Goal: Information Seeking & Learning: Learn about a topic

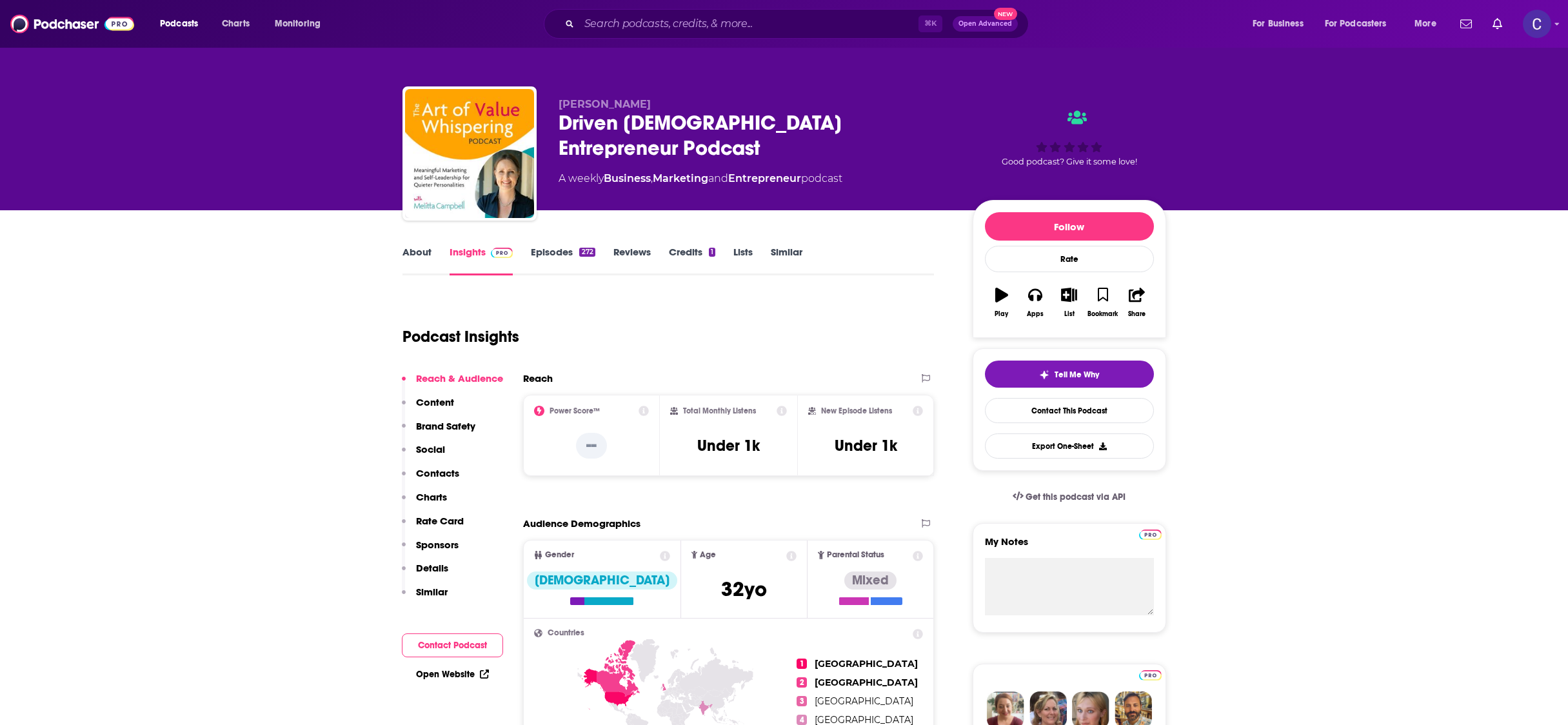
click at [427, 254] on link "About" at bounding box center [417, 260] width 29 height 30
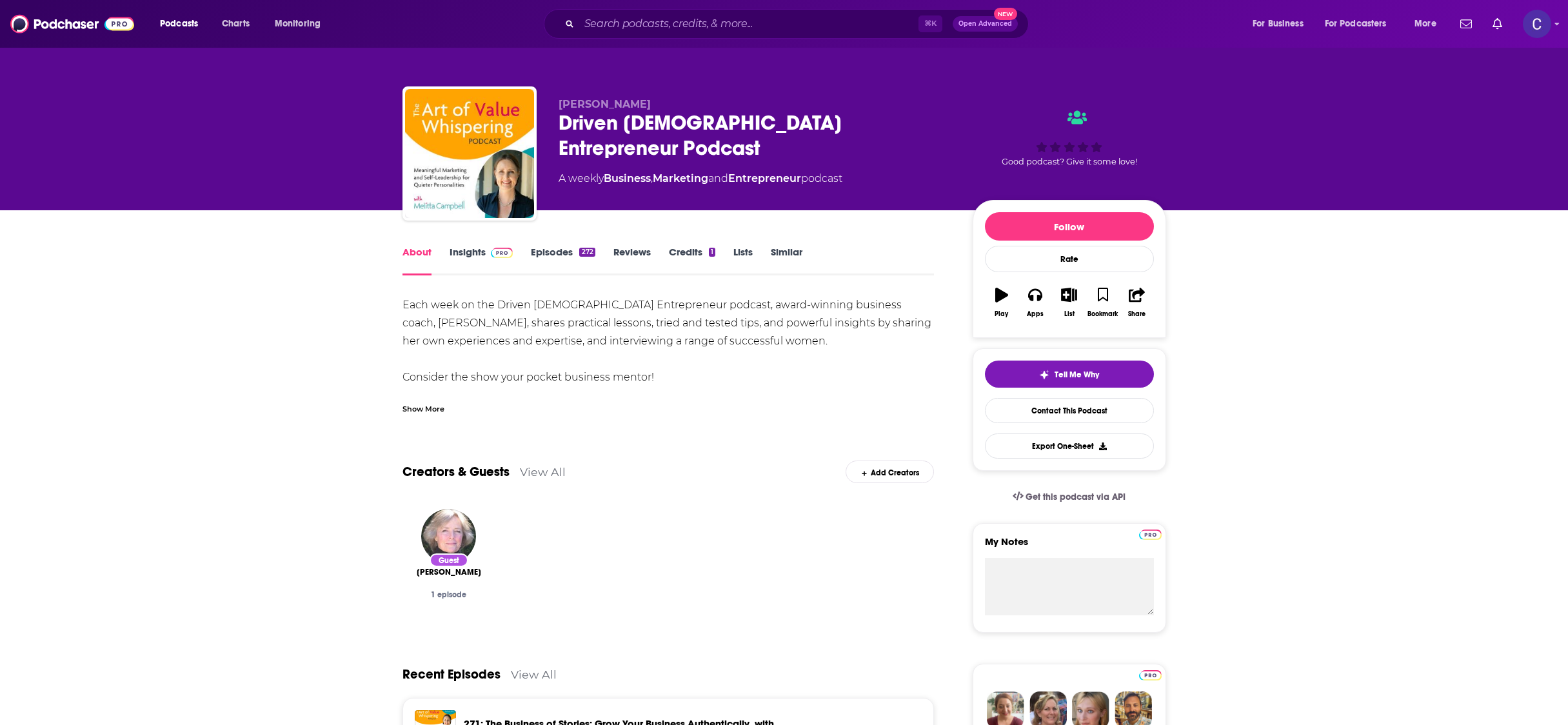
click at [473, 261] on link "Insights" at bounding box center [481, 260] width 64 height 30
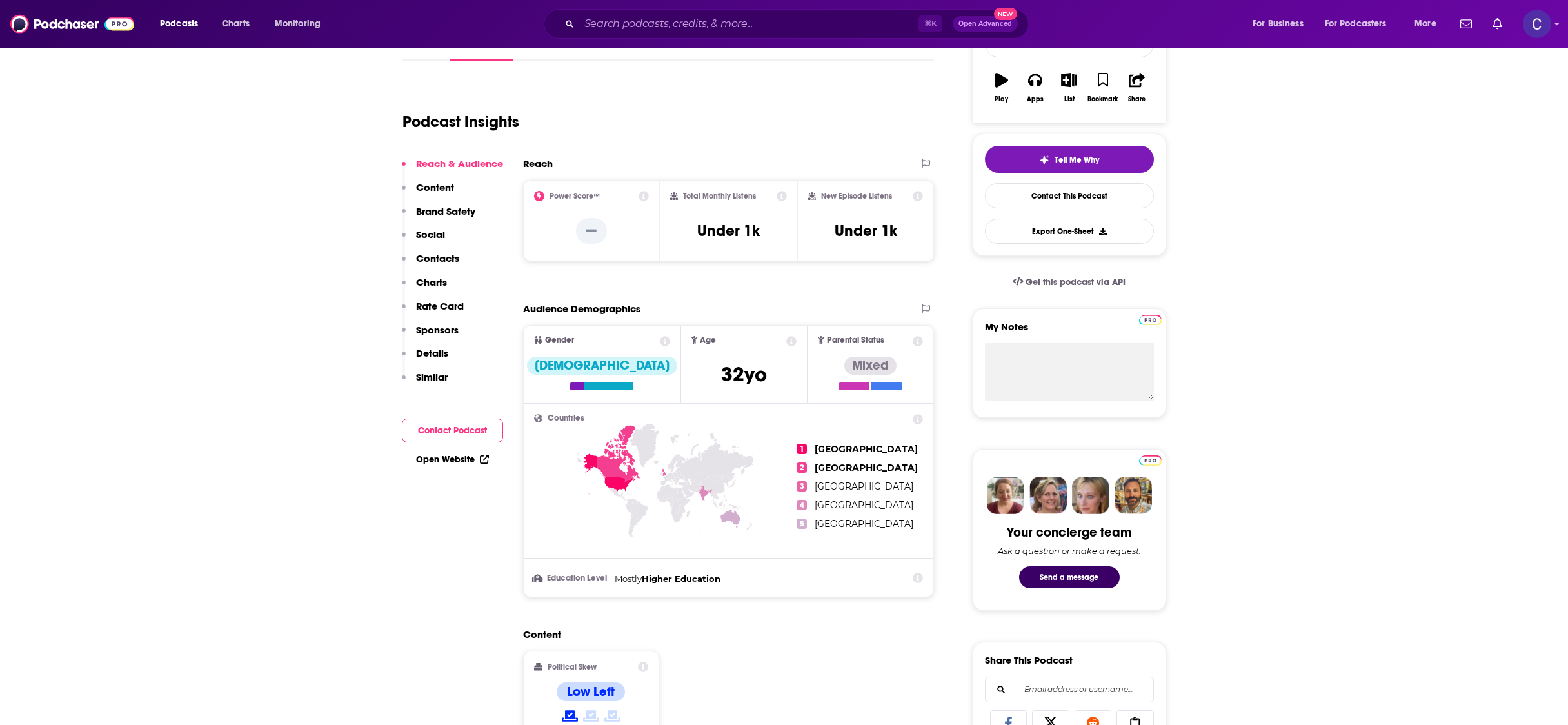
scroll to position [184, 0]
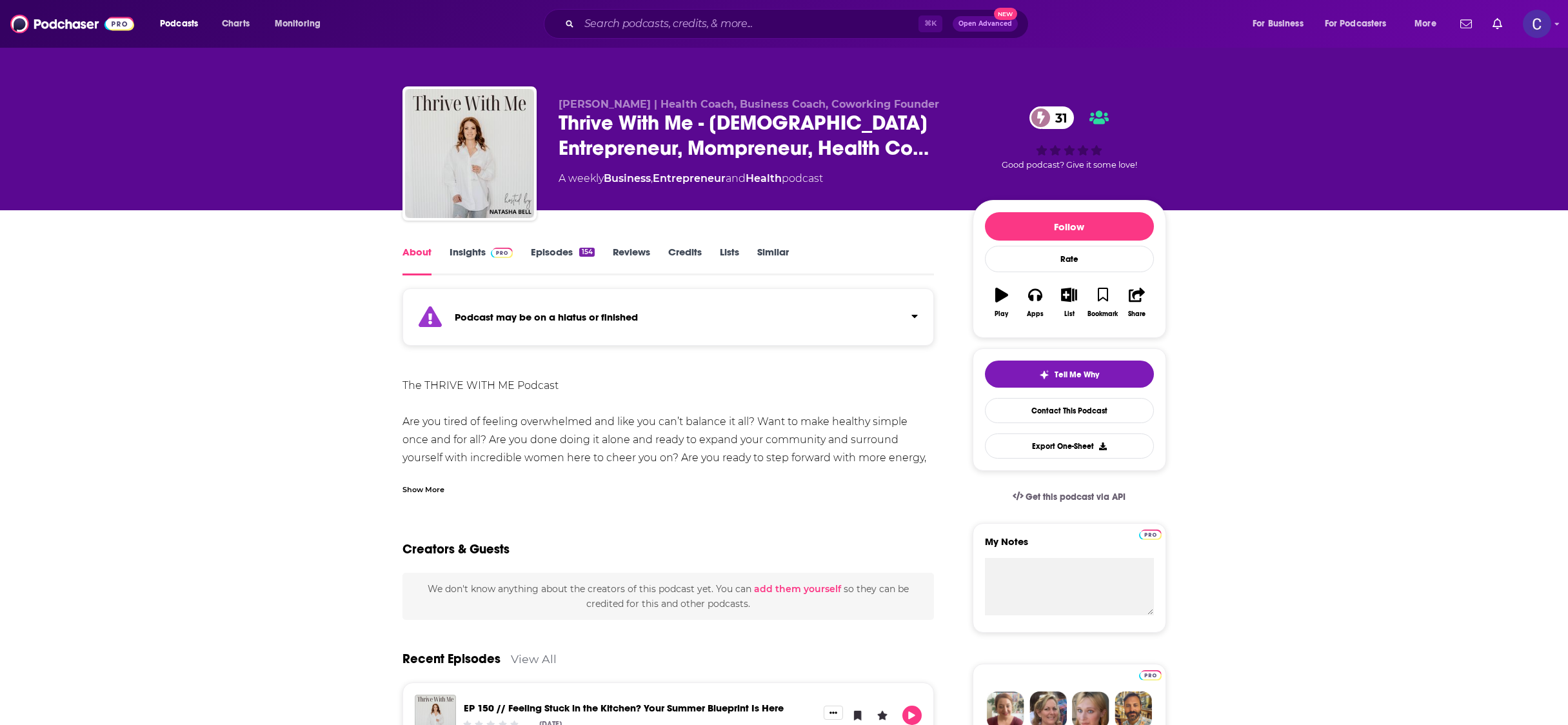
click at [581, 249] on div "154" at bounding box center [586, 252] width 14 height 9
click at [649, 20] on input "Search podcasts, credits, & more..." at bounding box center [748, 23] width 339 height 20
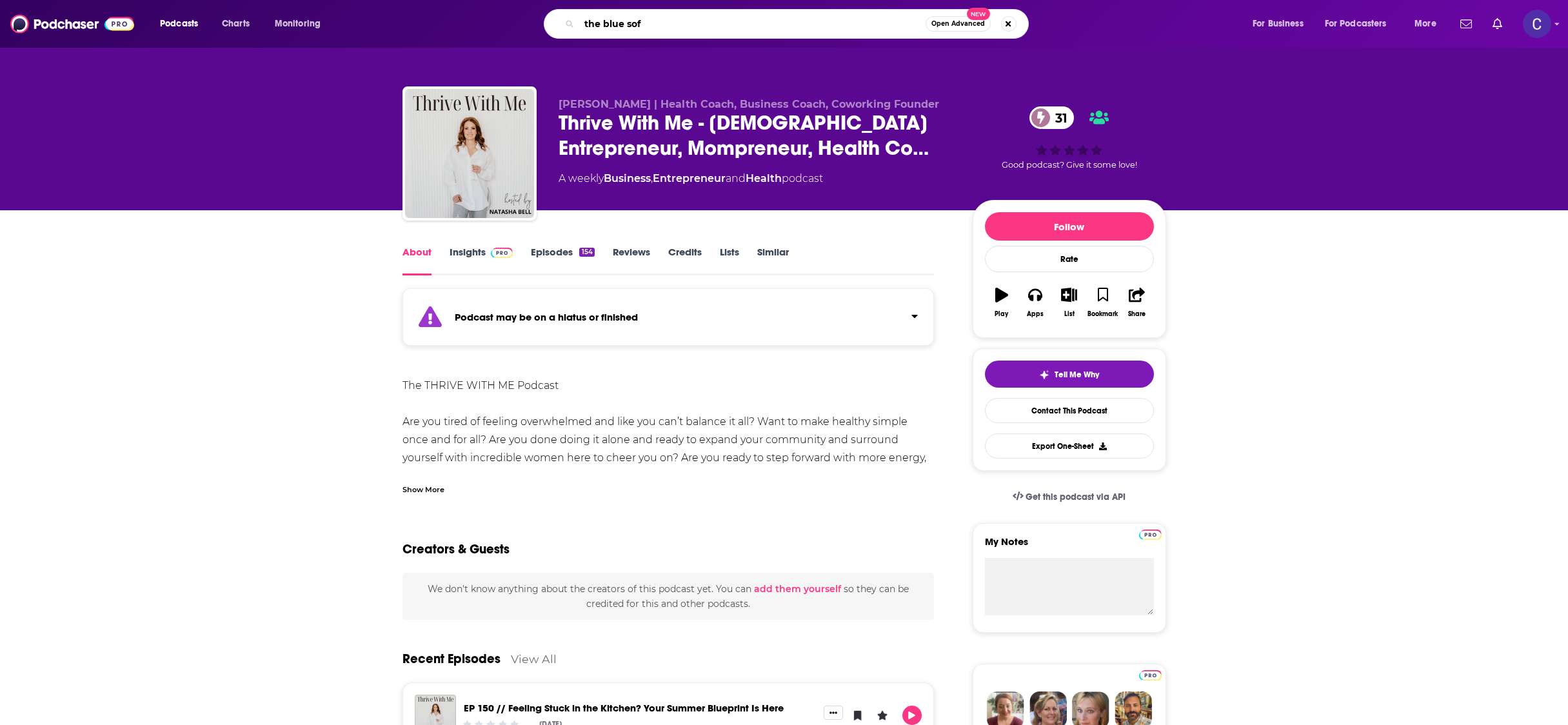
type input "the blue sofa"
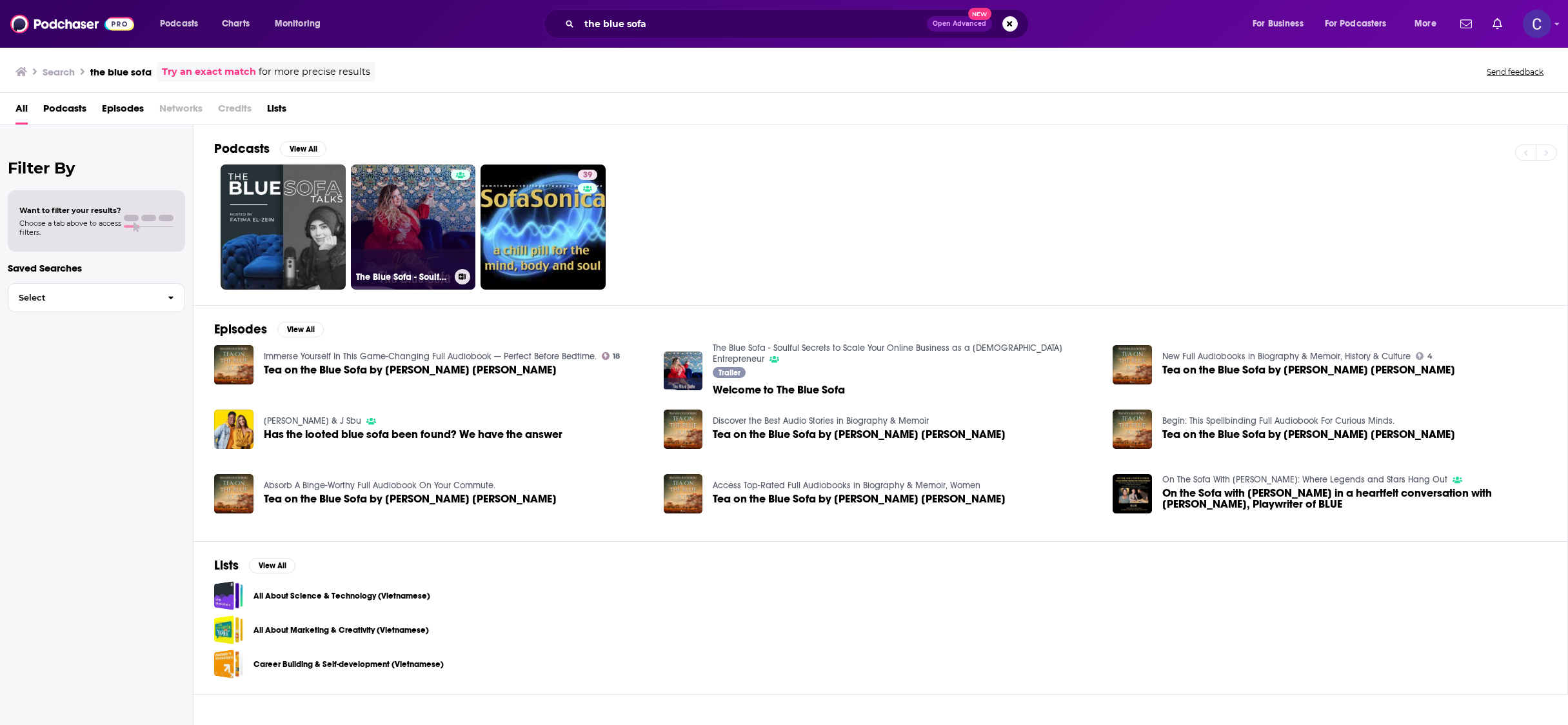
click at [424, 214] on link "The Blue Sofa - Soulful Secrets to Scale Your Online Business as a Female Entre…" at bounding box center [413, 227] width 125 height 125
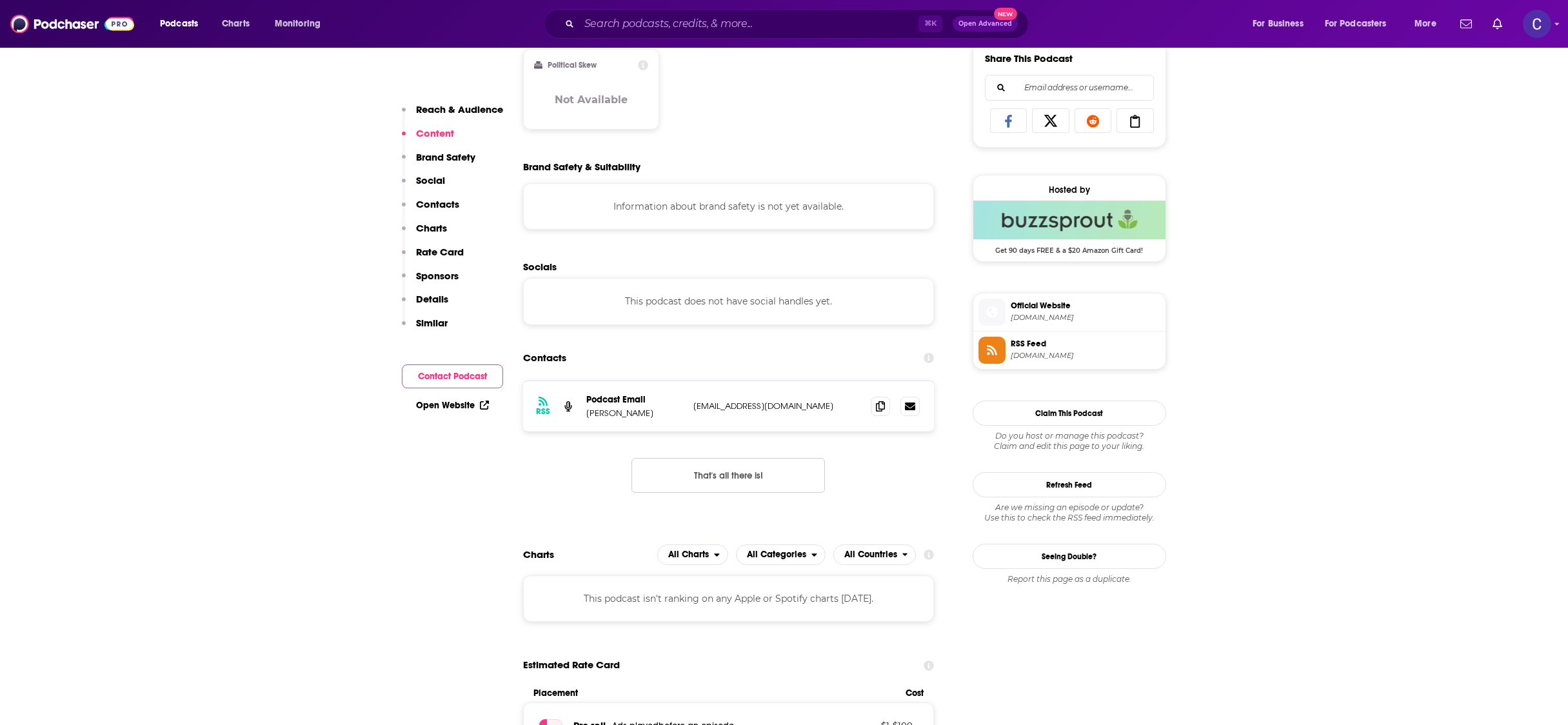
scroll to position [960, 0]
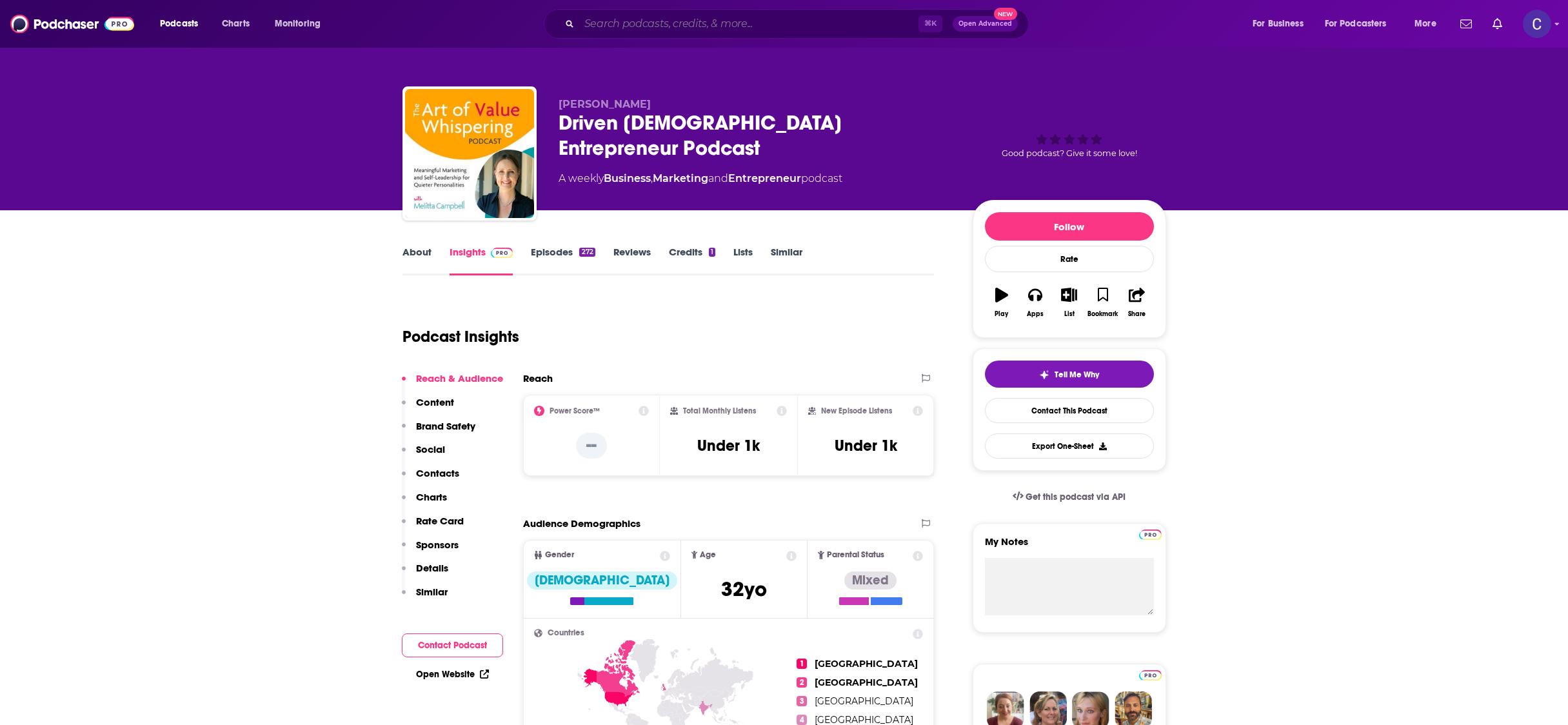
click at [739, 24] on input "Search podcasts, credits, & more..." at bounding box center [748, 23] width 339 height 20
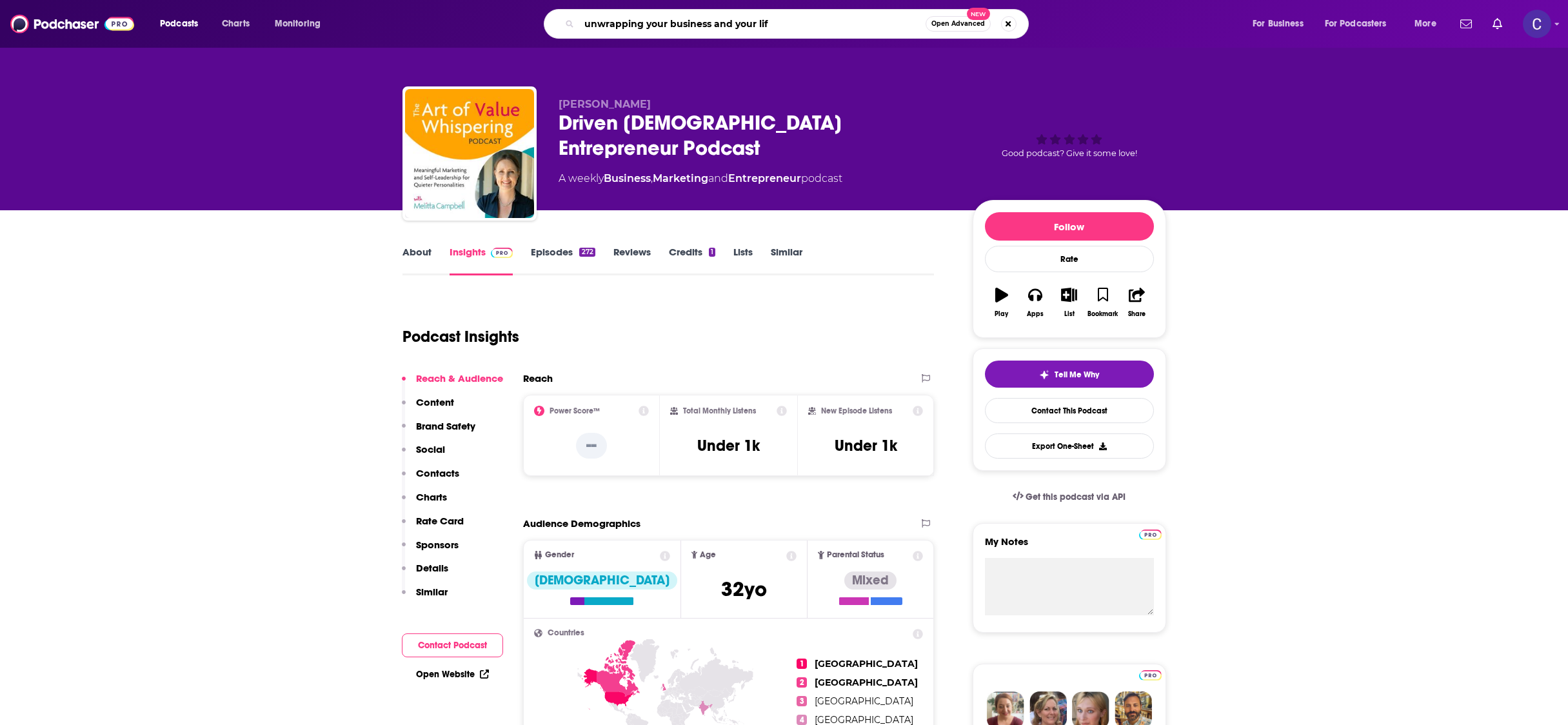
type input "unwrapping your business and your life"
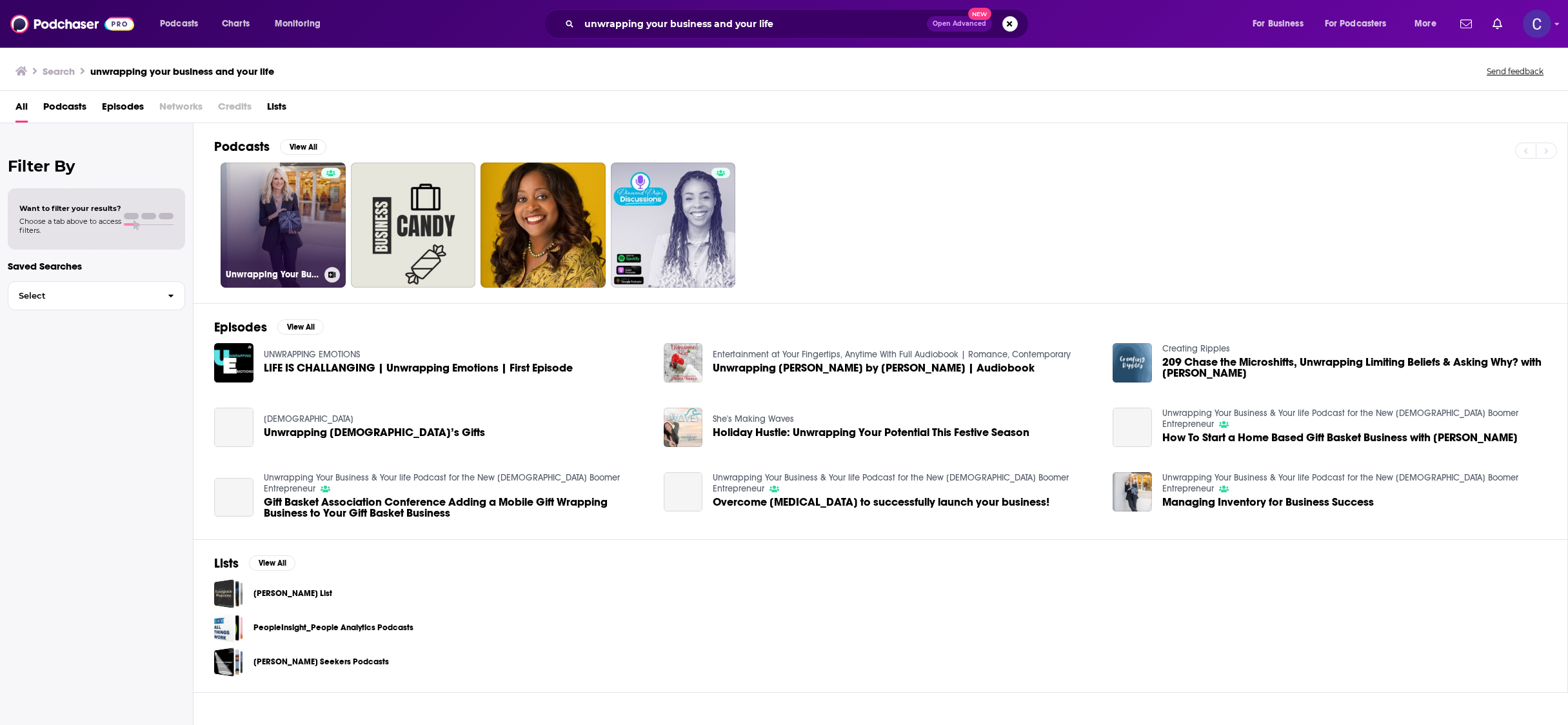
click at [326, 204] on div at bounding box center [331, 217] width 19 height 99
